Goal: Task Accomplishment & Management: Complete application form

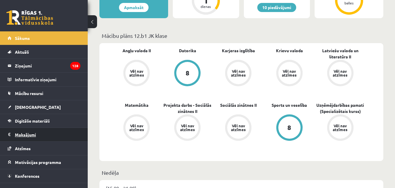
scroll to position [8, 0]
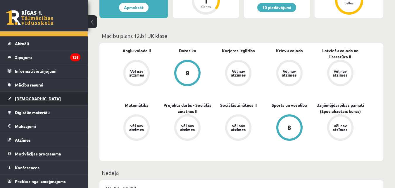
click at [32, 99] on span "[DEMOGRAPHIC_DATA]" at bounding box center [38, 98] width 46 height 5
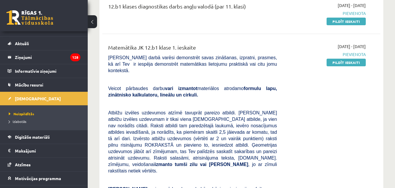
scroll to position [59, 0]
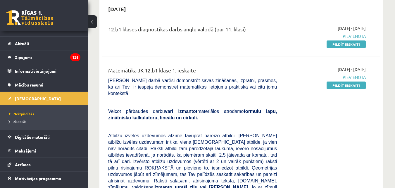
click at [352, 86] on link "Pildīt ieskaiti" at bounding box center [346, 85] width 39 height 8
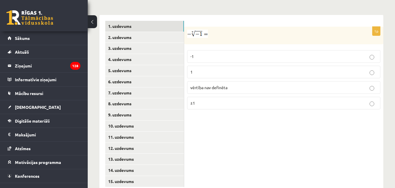
scroll to position [262, 0]
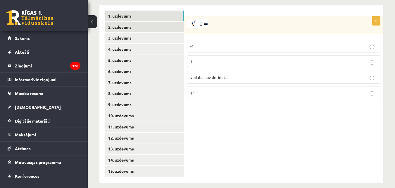
click at [126, 22] on link "2. uzdevums" at bounding box center [144, 27] width 79 height 11
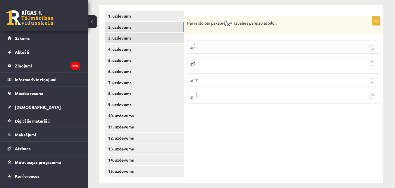
click at [129, 32] on link "3. uzdevums" at bounding box center [144, 37] width 79 height 11
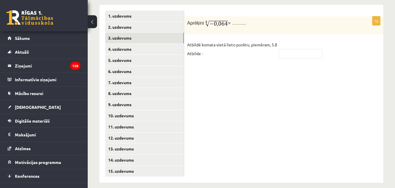
click at [223, 51] on p "Atbildē komata vietā lieto punktu, piemēram, 5.8 Atbilde -" at bounding box center [232, 49] width 90 height 18
click at [210, 49] on p "Atbildē komata vietā lieto punktu, piemēram, 5.8 Atbilde -" at bounding box center [232, 49] width 90 height 18
drag, startPoint x: 297, startPoint y: 41, endPoint x: 285, endPoint y: 49, distance: 13.6
click at [295, 41] on fieldset "Atbildē komata vietā lieto punktu, piemēram, 5.8 Atbilde -" at bounding box center [283, 50] width 193 height 21
click at [285, 50] on input "text" at bounding box center [301, 54] width 44 height 10
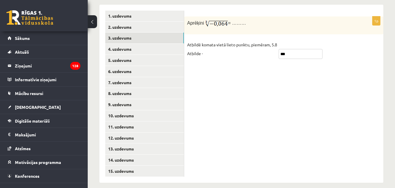
click at [280, 49] on input "***" at bounding box center [301, 54] width 44 height 10
type input "****"
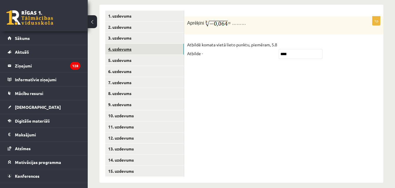
click at [119, 44] on link "4. uzdevums" at bounding box center [144, 49] width 79 height 11
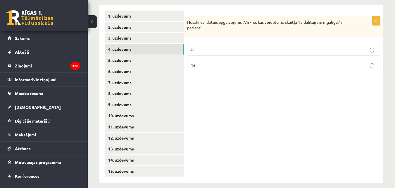
click at [236, 89] on div "1p Nosaki vai dotais apgalvojums „Virkne, kas veidota no skaitļa 15 dalītājiem …" at bounding box center [283, 94] width 199 height 178
click at [244, 90] on div "1p Nosaki vai dotais apgalvojums „Virkne, kas veidota no skaitļa 15 dalītājiem …" at bounding box center [283, 94] width 199 height 178
click at [261, 24] on p "Nosaki vai dotais apgalvojums „Virkne, kas veidota no skaitļa 15 dalītājiem ir …" at bounding box center [269, 24] width 164 height 11
click at [126, 55] on link "5. uzdevums" at bounding box center [144, 60] width 79 height 11
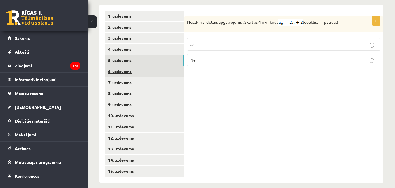
click at [120, 67] on link "6. uzdevums" at bounding box center [144, 71] width 79 height 11
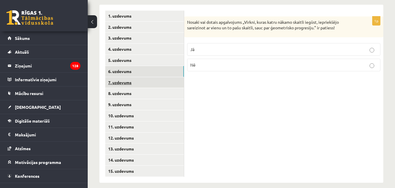
click at [119, 77] on link "7. uzdevums" at bounding box center [144, 82] width 79 height 11
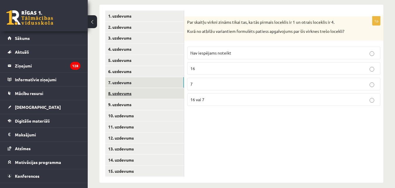
click at [127, 88] on link "8. uzdevums" at bounding box center [144, 93] width 79 height 11
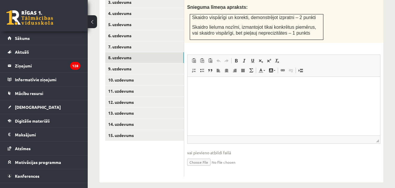
scroll to position [269, 0]
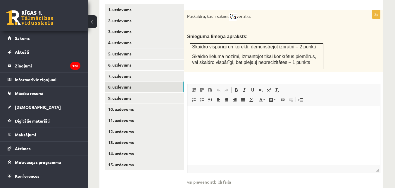
click at [218, 113] on p "Bagātinātā teksta redaktors, wiswyg-editor-user-answer-47433902042440" at bounding box center [283, 115] width 181 height 6
click at [203, 114] on p "**********" at bounding box center [283, 115] width 181 height 6
click at [295, 117] on p "**********" at bounding box center [283, 115] width 181 height 6
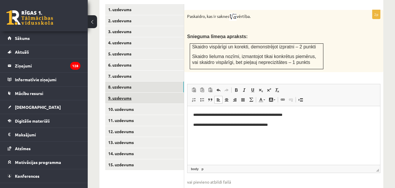
click at [123, 92] on link "9. uzdevums" at bounding box center [144, 97] width 79 height 11
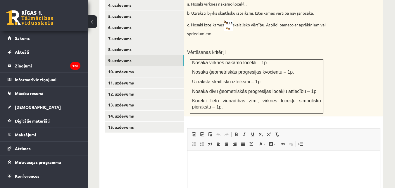
scroll to position [321, 0]
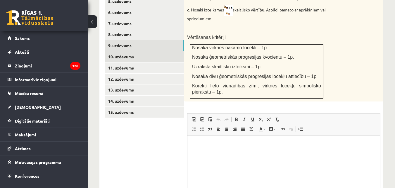
click at [128, 52] on link "10. uzdevums" at bounding box center [144, 56] width 79 height 11
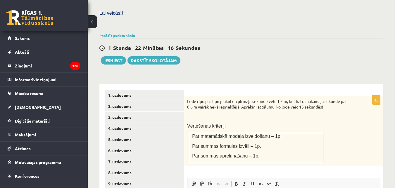
scroll to position [218, 0]
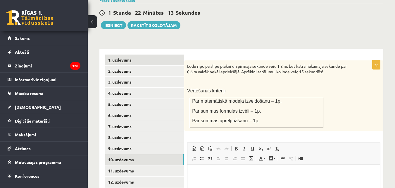
click at [124, 54] on link "1. uzdevums" at bounding box center [144, 59] width 79 height 11
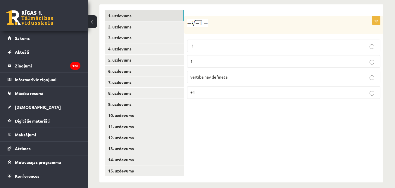
scroll to position [233, 0]
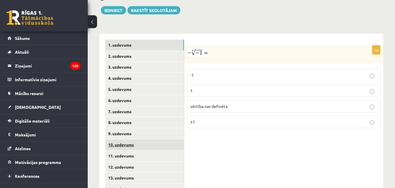
click at [126, 139] on link "10. uzdevums" at bounding box center [144, 144] width 79 height 11
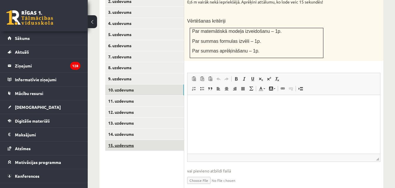
scroll to position [292, 0]
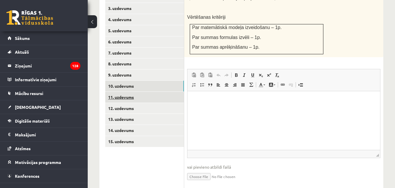
click at [124, 92] on link "11. uzdevums" at bounding box center [144, 97] width 79 height 11
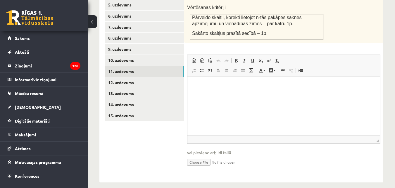
scroll to position [288, 0]
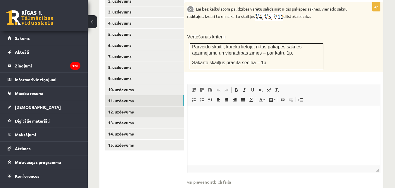
click at [125, 107] on link "12. uzdevums" at bounding box center [144, 111] width 79 height 11
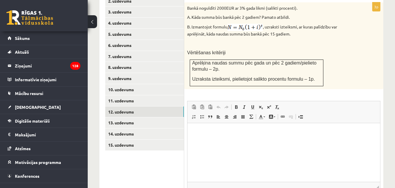
scroll to position [259, 0]
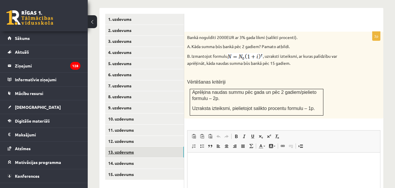
click at [116, 146] on link "13. uzdevums" at bounding box center [144, 151] width 79 height 11
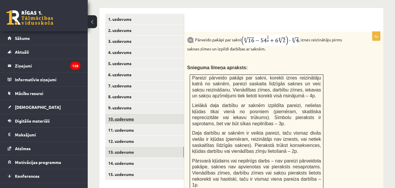
scroll to position [0, 0]
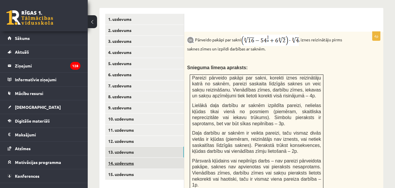
click at [126, 157] on link "14. uzdevums" at bounding box center [144, 162] width 79 height 11
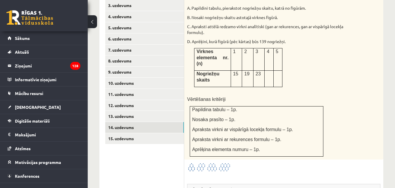
scroll to position [353, 0]
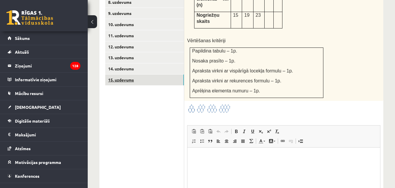
click at [121, 74] on link "15. uzdevums" at bounding box center [144, 79] width 79 height 11
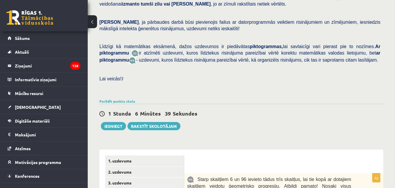
scroll to position [89, 0]
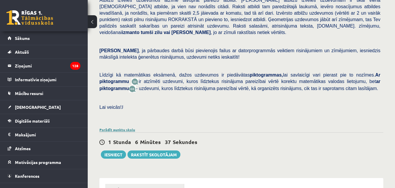
click at [116, 127] on link "Parādīt punktu skalu" at bounding box center [118, 129] width 36 height 5
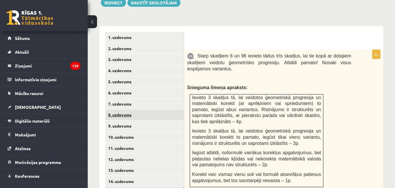
scroll to position [411, 0]
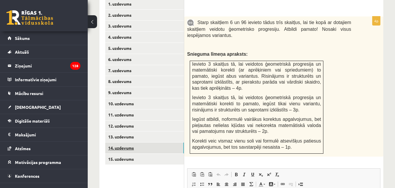
click at [128, 142] on link "14. uzdevums" at bounding box center [144, 147] width 79 height 11
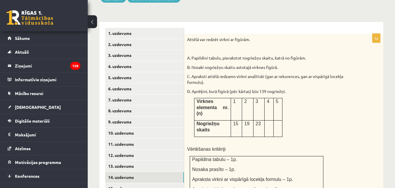
scroll to position [0, 0]
click at [125, 160] on link "13. uzdevums" at bounding box center [144, 165] width 79 height 11
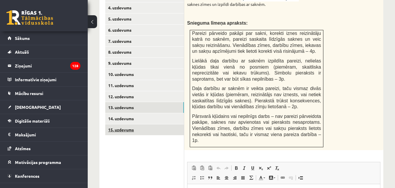
click at [124, 124] on link "15. uzdevums" at bounding box center [144, 129] width 79 height 11
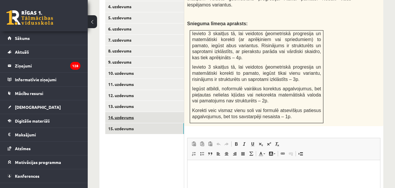
scroll to position [441, 0]
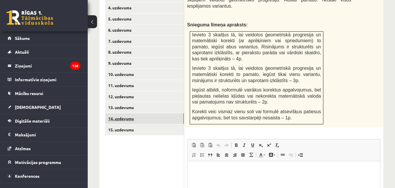
click at [131, 113] on link "14. uzdevums" at bounding box center [144, 118] width 79 height 11
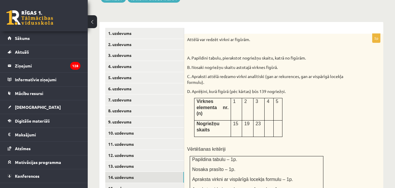
scroll to position [0, 0]
click at [123, 28] on link "1. uzdevums" at bounding box center [144, 33] width 79 height 11
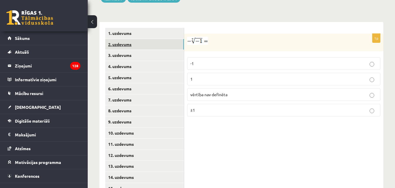
click at [123, 39] on link "2. uzdevums" at bounding box center [144, 44] width 79 height 11
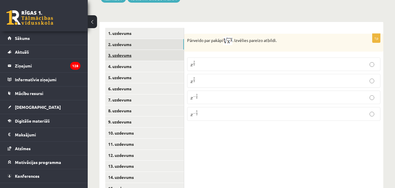
click at [121, 50] on link "3. uzdevums" at bounding box center [144, 55] width 79 height 11
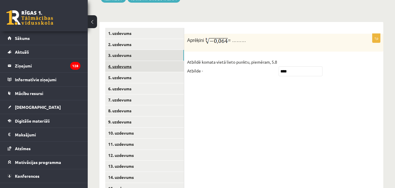
click at [119, 61] on link "4. uzdevums" at bounding box center [144, 66] width 79 height 11
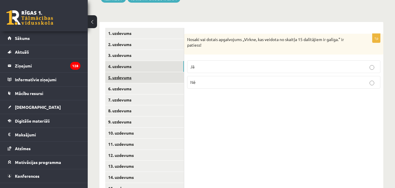
click at [119, 72] on link "5. uzdevums" at bounding box center [144, 77] width 79 height 11
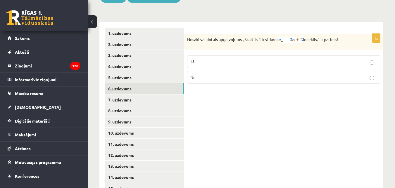
click at [119, 83] on link "6. uzdevums" at bounding box center [144, 88] width 79 height 11
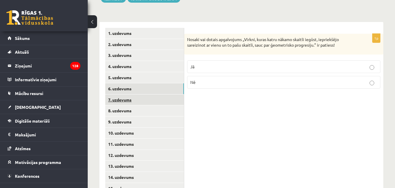
click at [120, 94] on link "7. uzdevums" at bounding box center [144, 99] width 79 height 11
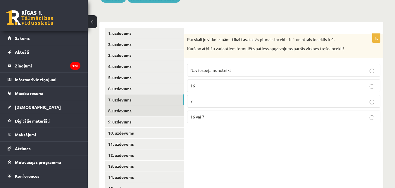
click at [121, 105] on link "8. uzdevums" at bounding box center [144, 110] width 79 height 11
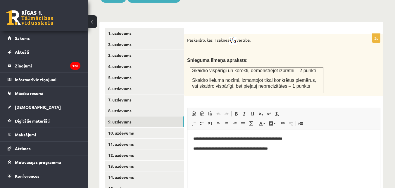
click at [120, 116] on link "9. uzdevums" at bounding box center [144, 121] width 79 height 11
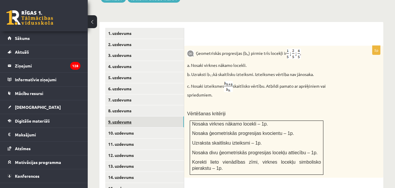
scroll to position [411, 0]
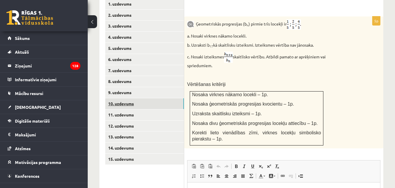
click at [120, 99] on link "10. uzdevums" at bounding box center [144, 103] width 79 height 11
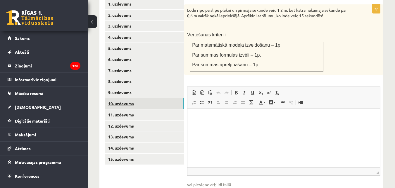
scroll to position [0, 0]
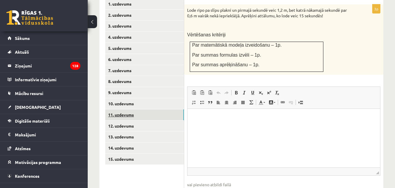
click at [118, 110] on link "11. uzdevums" at bounding box center [144, 114] width 79 height 11
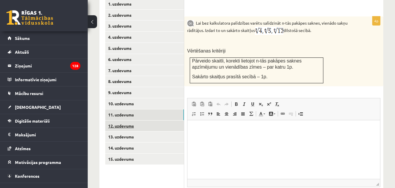
click at [118, 120] on link "12. uzdevums" at bounding box center [144, 125] width 79 height 11
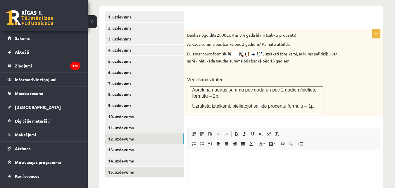
scroll to position [411, 0]
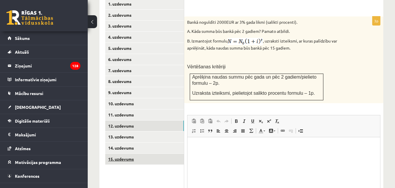
click at [126, 153] on link "15. uzdevums" at bounding box center [144, 158] width 79 height 11
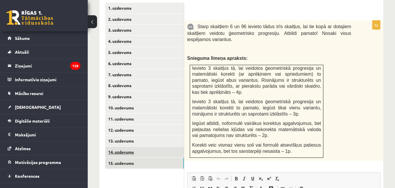
scroll to position [402, 0]
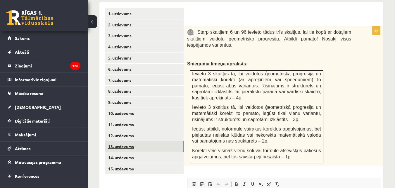
click at [126, 141] on link "13. uzdevums" at bounding box center [144, 146] width 79 height 11
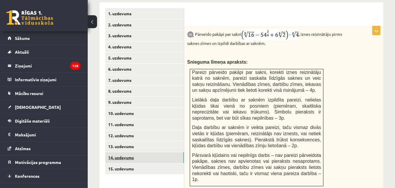
click at [126, 152] on link "14. uzdevums" at bounding box center [144, 157] width 79 height 11
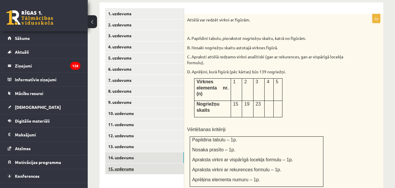
click at [121, 163] on link "15. uzdevums" at bounding box center [144, 168] width 79 height 11
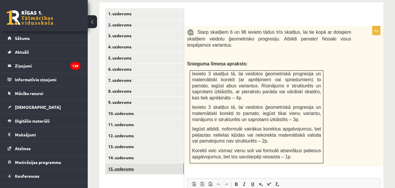
scroll to position [0, 0]
click at [124, 141] on link "13. uzdevums" at bounding box center [144, 146] width 79 height 11
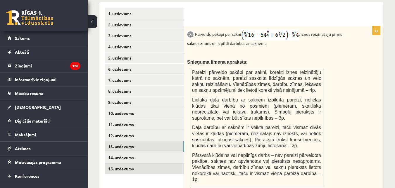
click at [113, 163] on link "15. uzdevums" at bounding box center [144, 168] width 79 height 11
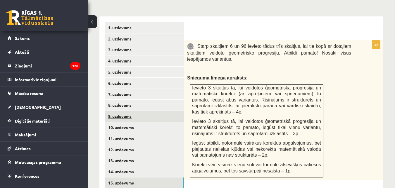
scroll to position [439, 0]
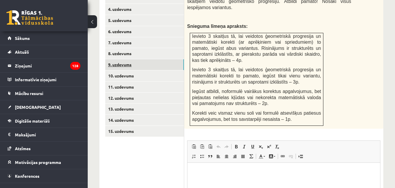
click at [119, 61] on link "9. uzdevums" at bounding box center [144, 64] width 79 height 11
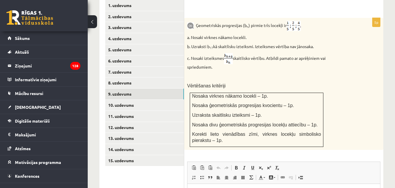
scroll to position [0, 0]
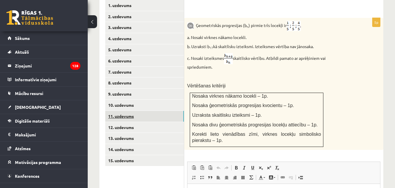
click at [127, 111] on link "11. uzdevums" at bounding box center [144, 116] width 79 height 11
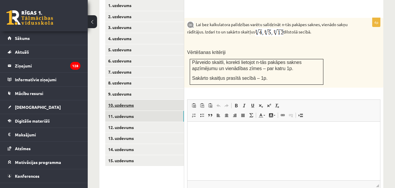
click at [120, 100] on link "10. uzdevums" at bounding box center [144, 105] width 79 height 11
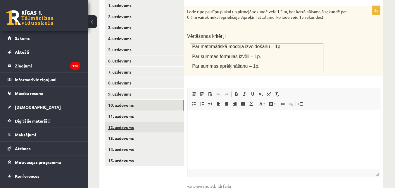
click at [123, 123] on link "12. uzdevums" at bounding box center [144, 127] width 79 height 11
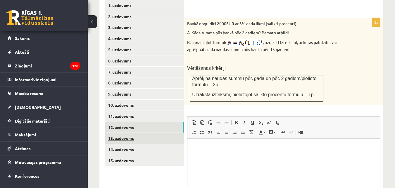
click at [123, 133] on link "13. uzdevums" at bounding box center [144, 138] width 79 height 11
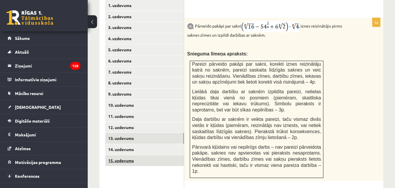
click at [116, 155] on link "15. uzdevums" at bounding box center [144, 160] width 79 height 11
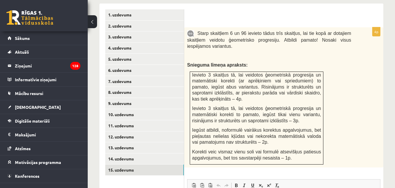
scroll to position [410, 0]
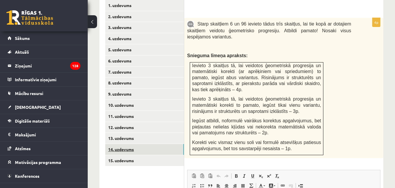
click at [122, 144] on link "14. uzdevums" at bounding box center [144, 149] width 79 height 11
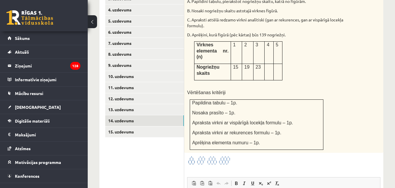
scroll to position [439, 0]
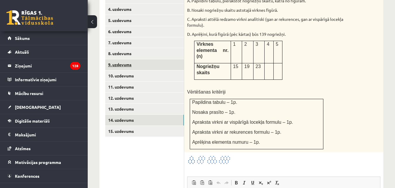
click at [117, 59] on link "9. uzdevums" at bounding box center [144, 64] width 79 height 11
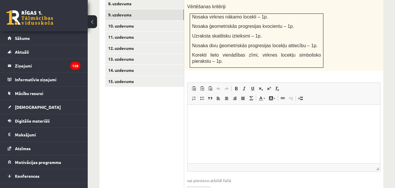
scroll to position [517, 0]
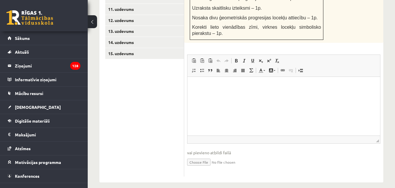
click at [199, 155] on input "file" at bounding box center [283, 161] width 193 height 12
type input "**********"
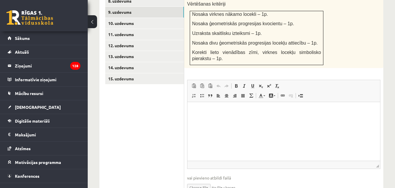
scroll to position [458, 0]
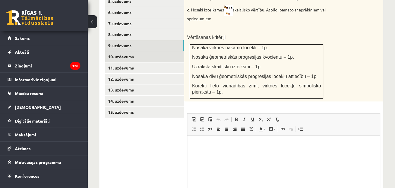
click at [125, 51] on link "10. uzdevums" at bounding box center [144, 56] width 79 height 11
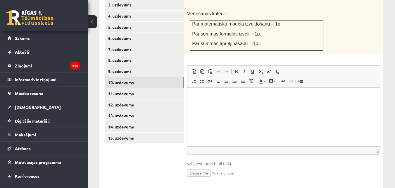
scroll to position [443, 0]
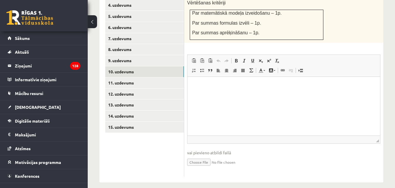
click at [204, 157] on input "file" at bounding box center [283, 161] width 193 height 12
type input "**********"
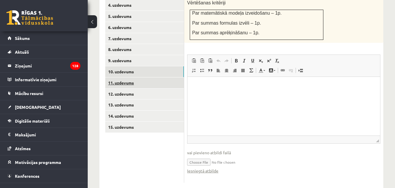
click at [130, 77] on link "11. uzdevums" at bounding box center [144, 82] width 79 height 11
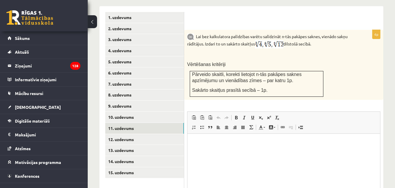
scroll to position [455, 0]
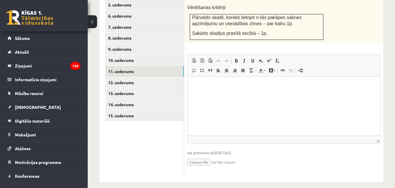
click at [198, 155] on input "file" at bounding box center [283, 161] width 193 height 12
type input "**********"
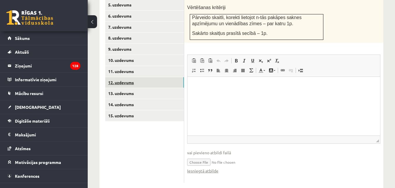
click at [124, 77] on link "12. uzdevums" at bounding box center [144, 82] width 79 height 11
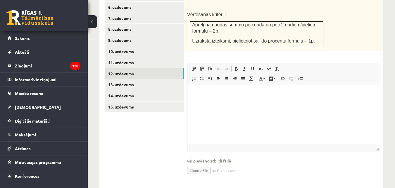
scroll to position [472, 0]
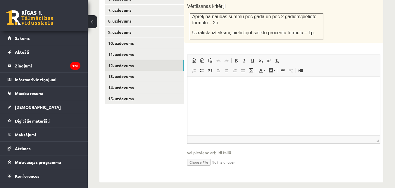
click at [195, 157] on input "file" at bounding box center [283, 161] width 193 height 12
type input "**********"
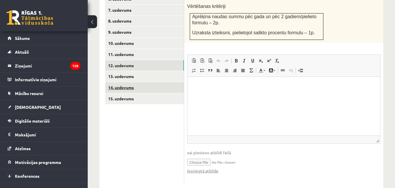
click at [116, 82] on link "14. uzdevums" at bounding box center [144, 87] width 79 height 11
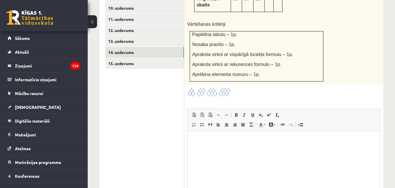
scroll to position [549, 0]
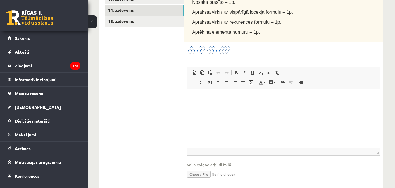
click at [203, 167] on input "file" at bounding box center [283, 173] width 193 height 12
type input "**********"
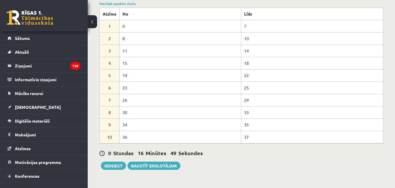
scroll to position [205, 0]
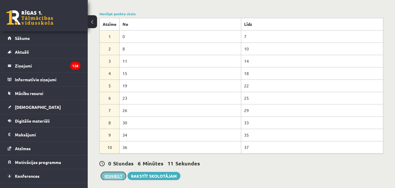
click at [119, 172] on button "Iesniegt" at bounding box center [113, 176] width 25 height 8
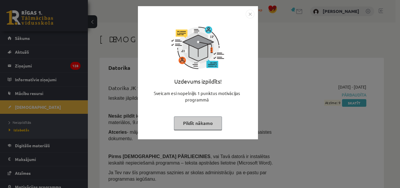
click at [206, 121] on button "Pildīt nākamo" at bounding box center [198, 122] width 48 height 13
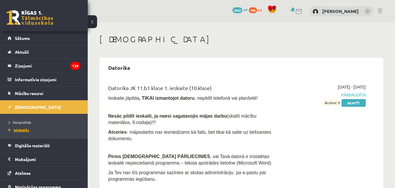
click at [20, 130] on span "Izlabotās" at bounding box center [19, 129] width 20 height 5
click at [24, 120] on link "Neizpildītās" at bounding box center [45, 121] width 73 height 5
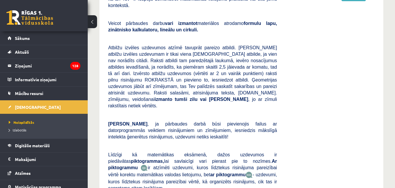
scroll to position [59, 0]
